Goal: Task Accomplishment & Management: Understand process/instructions

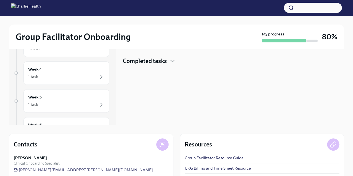
scroll to position [26, 0]
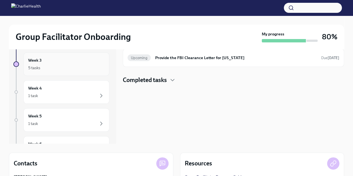
click at [72, 67] on div "5 tasks" at bounding box center [66, 68] width 77 height 7
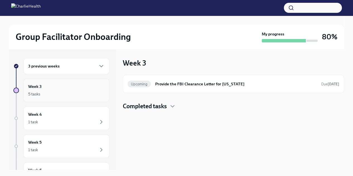
click at [53, 91] on div "5 tasks" at bounding box center [66, 94] width 77 height 7
click at [71, 63] on div "3 previous weeks" at bounding box center [66, 66] width 77 height 7
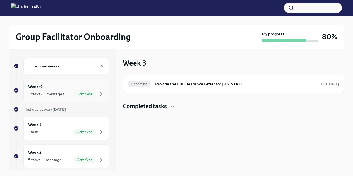
click at [55, 92] on div "3 tasks • 3 messages" at bounding box center [46, 94] width 36 height 6
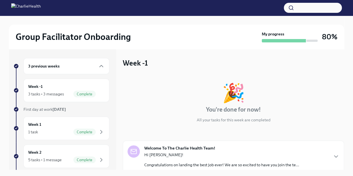
drag, startPoint x: 339, startPoint y: 68, endPoint x: 343, endPoint y: 104, distance: 36.8
click at [343, 104] on div "Week -1 🎉 You're done for now! All your tasks for this week are completed Welco…" at bounding box center [234, 109] width 222 height 121
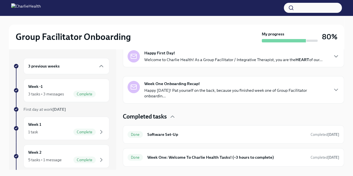
scroll to position [148, 0]
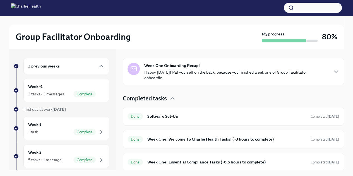
click at [328, 64] on div "Week One Onboarding Recap! Happy [DATE]! Pat yourself on the back, because you …" at bounding box center [234, 72] width 212 height 18
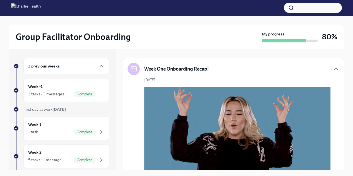
drag, startPoint x: 340, startPoint y: 94, endPoint x: 339, endPoint y: 105, distance: 11.2
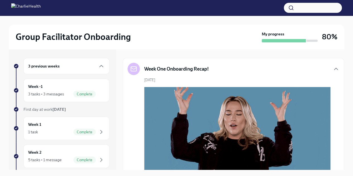
click at [311, 68] on div "Week One Onboarding Recap!" at bounding box center [234, 69] width 212 height 12
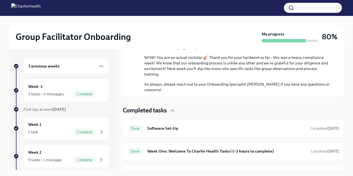
scroll to position [430, 0]
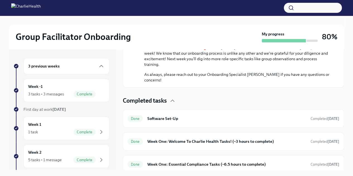
click at [208, 104] on div "Completed tasks Done Software Set-Up Completed [DATE] Done Week One: Welcome To…" at bounding box center [234, 135] width 222 height 77
click at [208, 116] on h6 "Software Set-Up" at bounding box center [227, 119] width 159 height 6
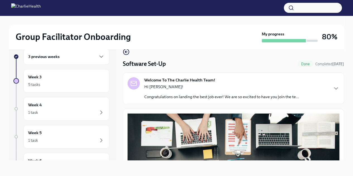
click at [125, 52] on icon "button" at bounding box center [125, 52] width 1 height 2
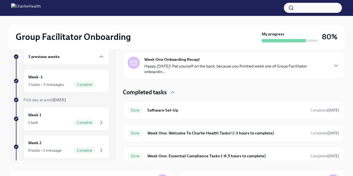
scroll to position [148, 0]
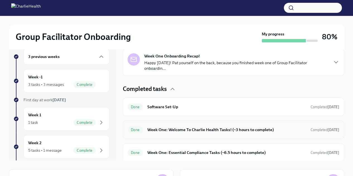
click at [189, 136] on div "Done Week One: Welcome To Charlie Health Tasks! (~3 hours to complete) Complete…" at bounding box center [234, 130] width 222 height 18
click at [189, 135] on div "Done Week One: Welcome To Charlie Health Tasks! (~3 hours to complete) Complete…" at bounding box center [234, 130] width 222 height 18
click at [197, 129] on h6 "Week One: Welcome To Charlie Health Tasks! (~3 hours to complete)" at bounding box center [227, 130] width 159 height 6
